Goal: Find specific page/section: Find specific page/section

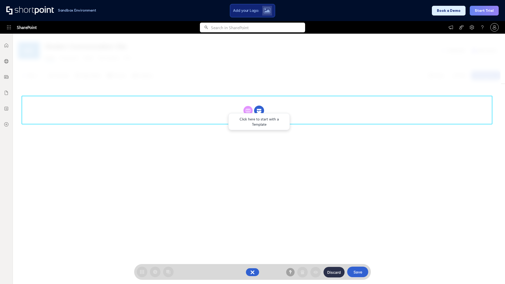
click at [259, 110] on circle at bounding box center [259, 111] width 10 height 10
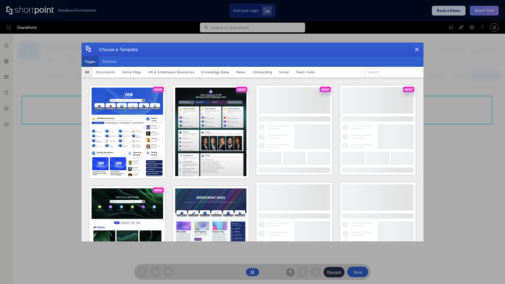
click at [90, 61] on button "Pages" at bounding box center [89, 61] width 17 height 11
type input "HR 7"
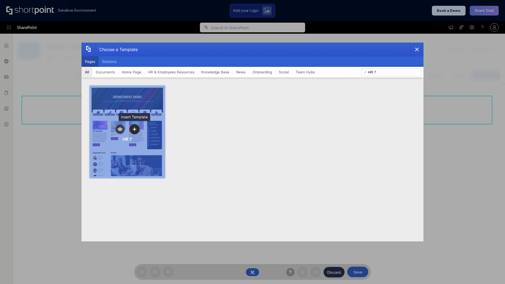
click at [134, 129] on icon "template selector" at bounding box center [134, 129] width 4 height 4
